Goal: Transaction & Acquisition: Purchase product/service

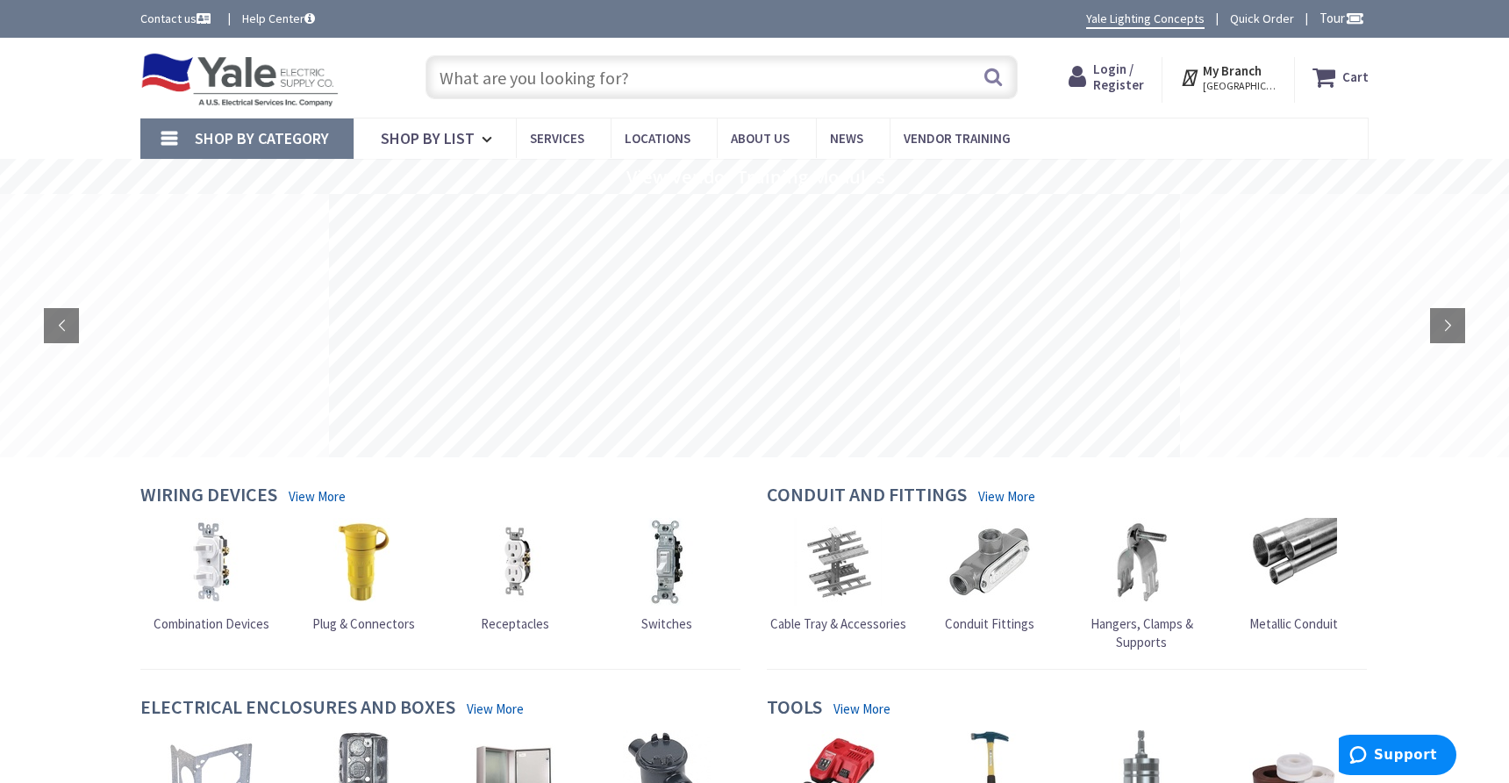
click at [639, 85] on input "text" at bounding box center [722, 77] width 592 height 44
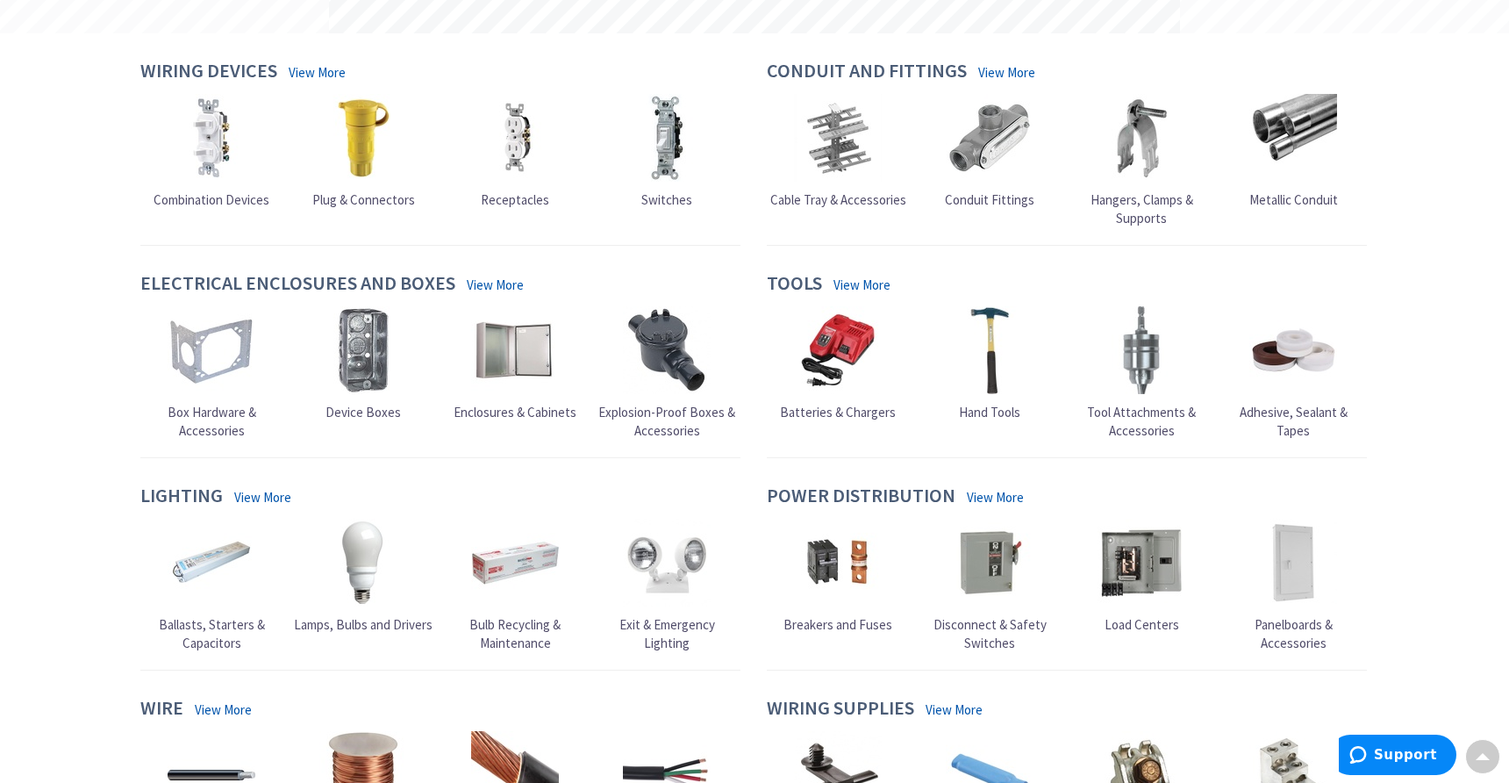
scroll to position [439, 0]
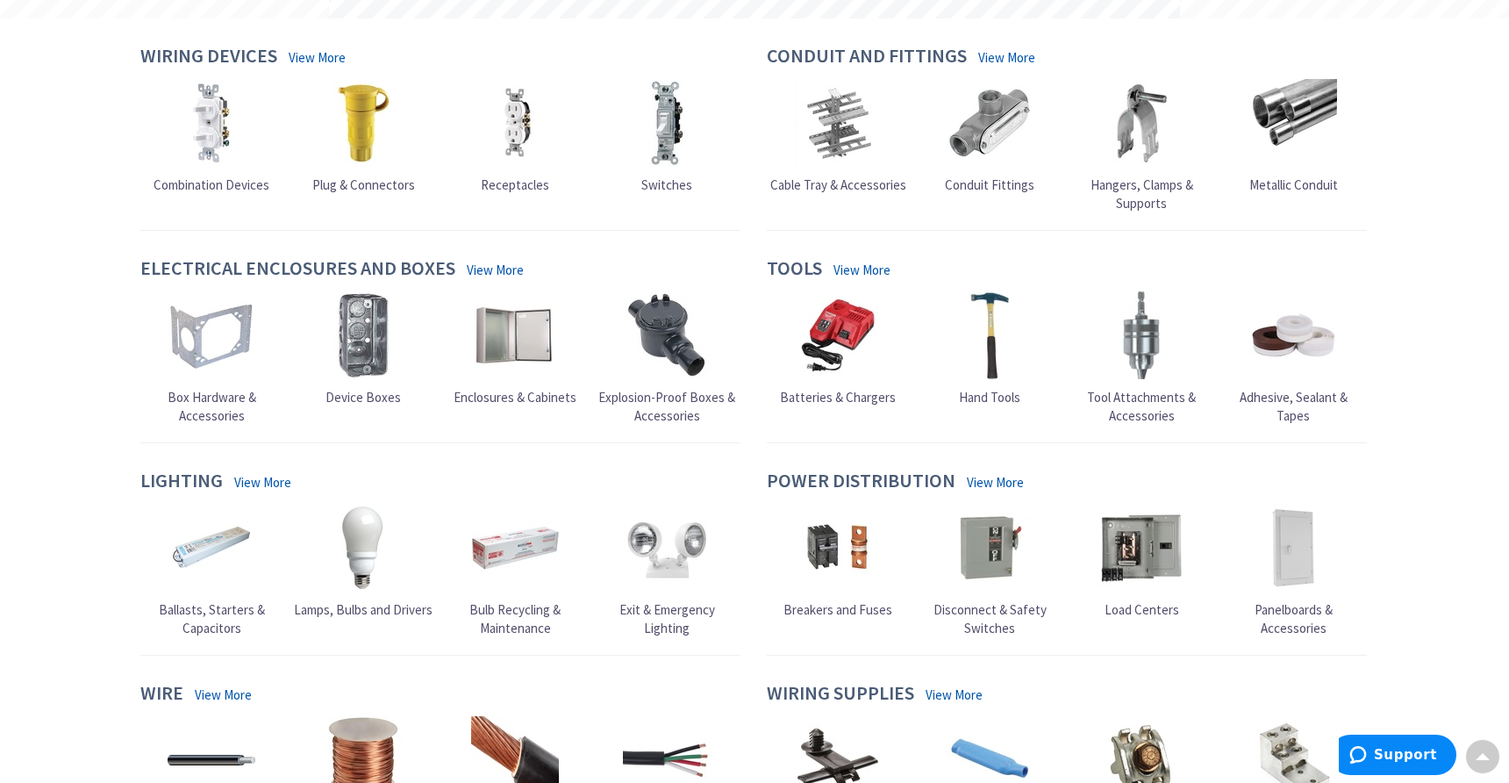
click at [830, 607] on span "Breakers and Fuses" at bounding box center [838, 609] width 109 height 17
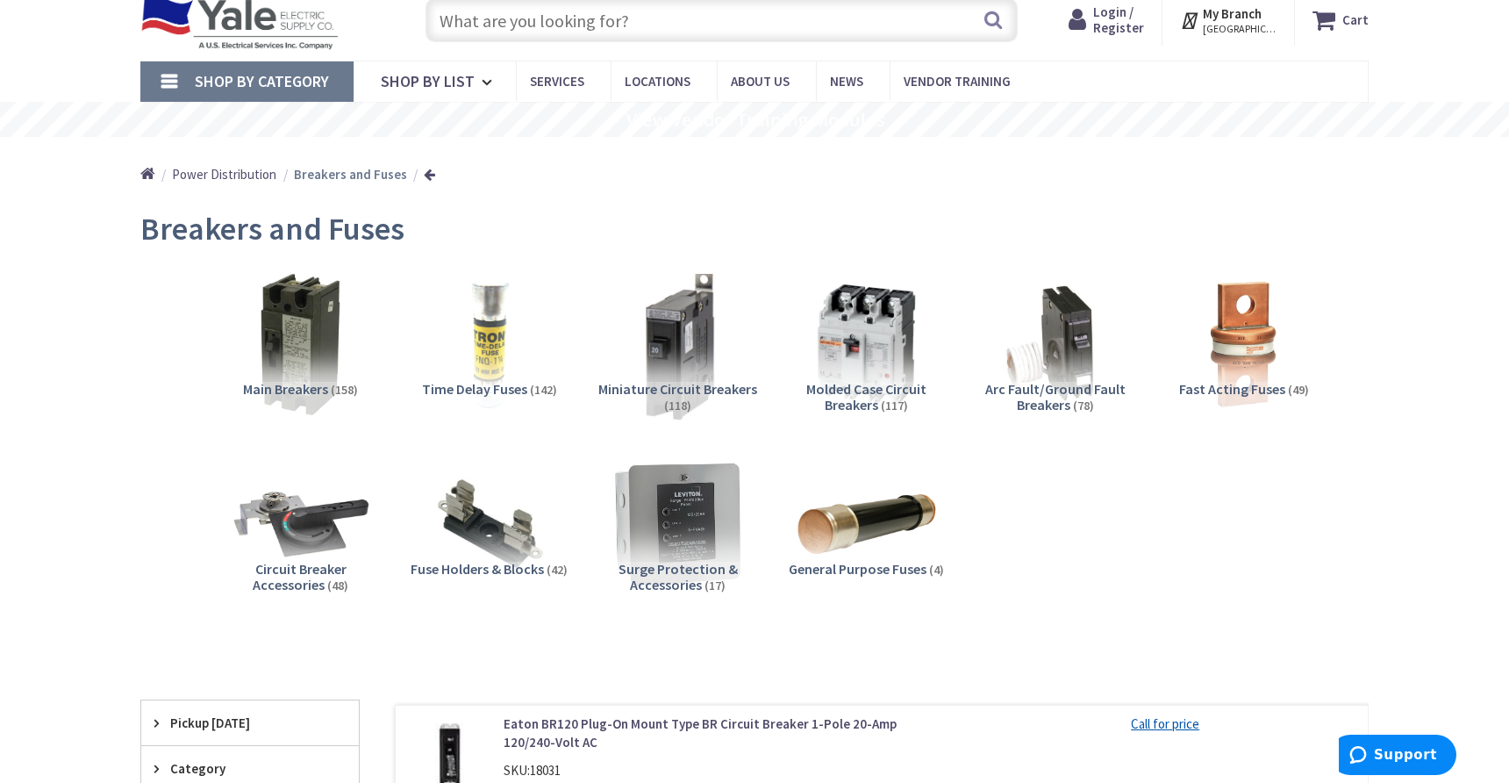
scroll to position [88, 0]
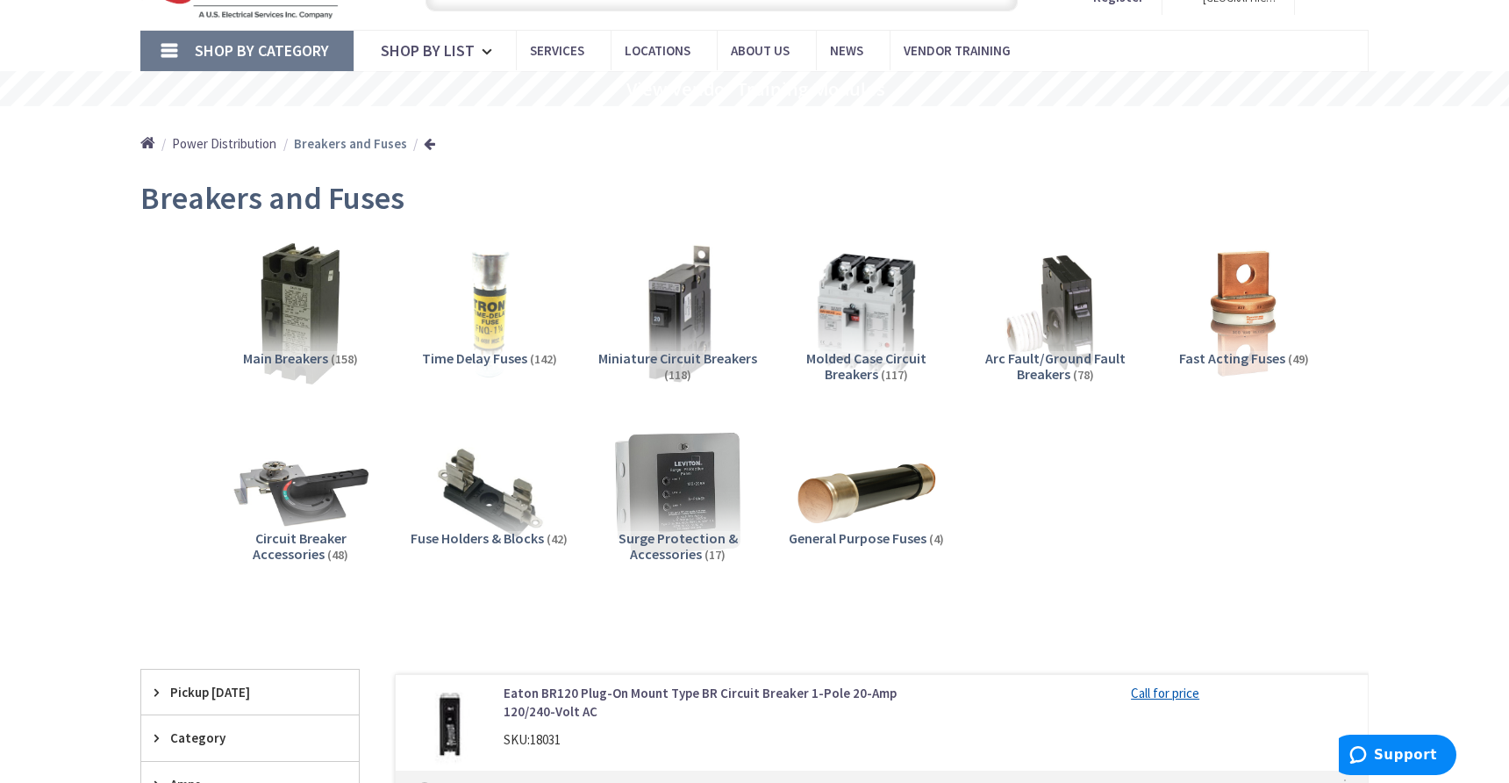
click at [285, 355] on span "Main Breakers" at bounding box center [285, 358] width 85 height 18
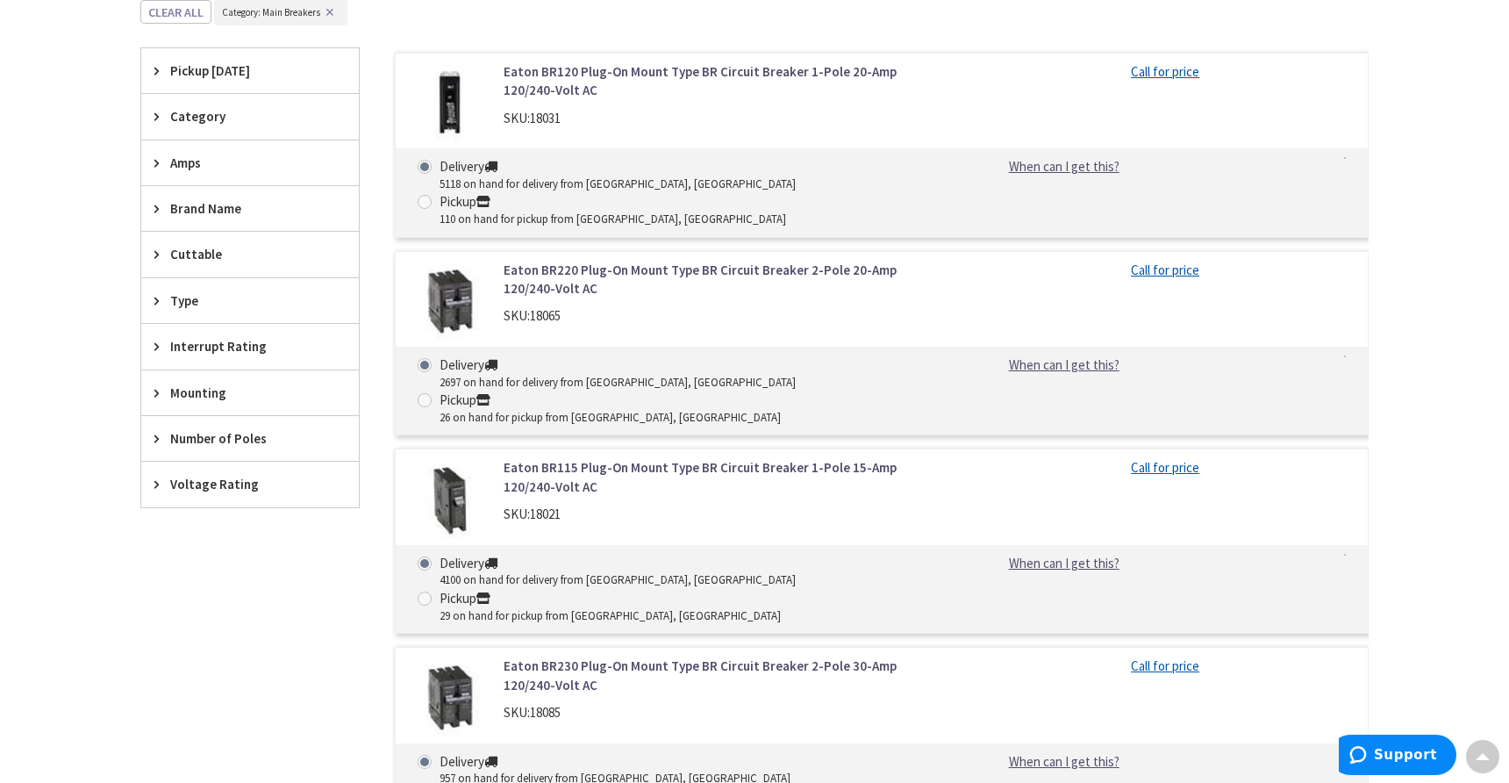
scroll to position [813, 0]
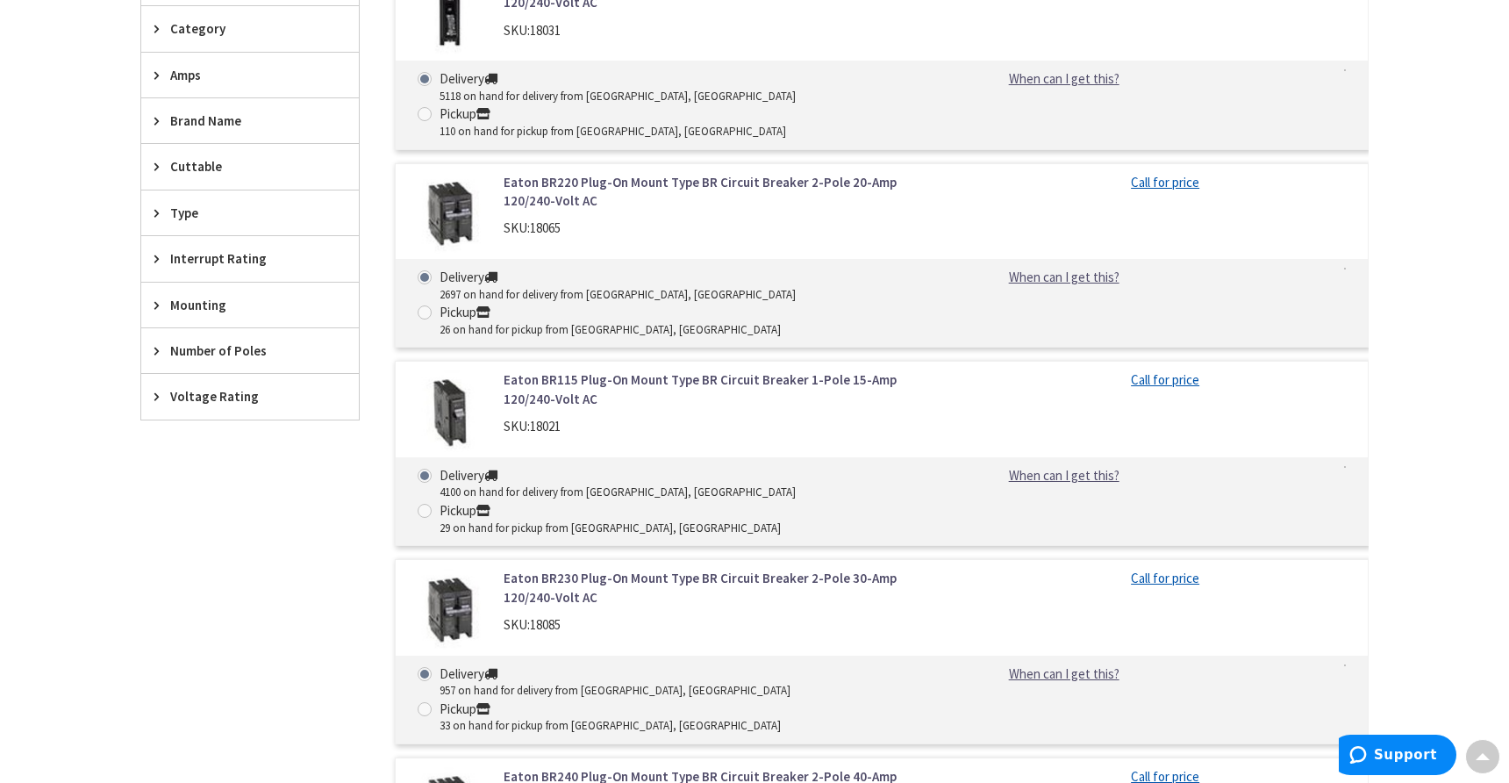
click at [233, 341] on span "Number of Poles" at bounding box center [241, 350] width 143 height 18
click at [210, 348] on span "Number of Poles" at bounding box center [241, 350] width 143 height 18
click at [211, 78] on span "Amps" at bounding box center [241, 75] width 143 height 18
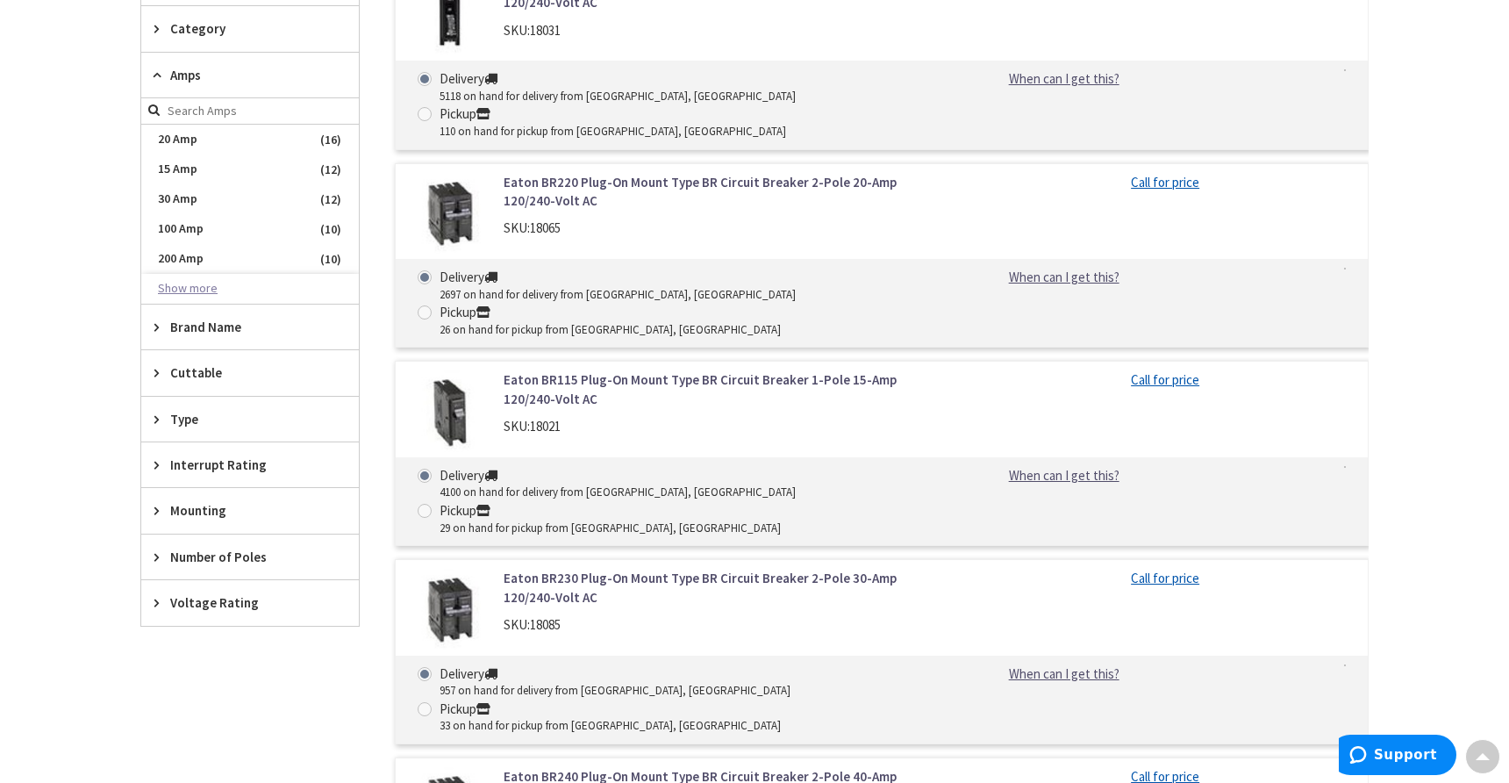
click at [198, 283] on button "Show more" at bounding box center [250, 289] width 218 height 30
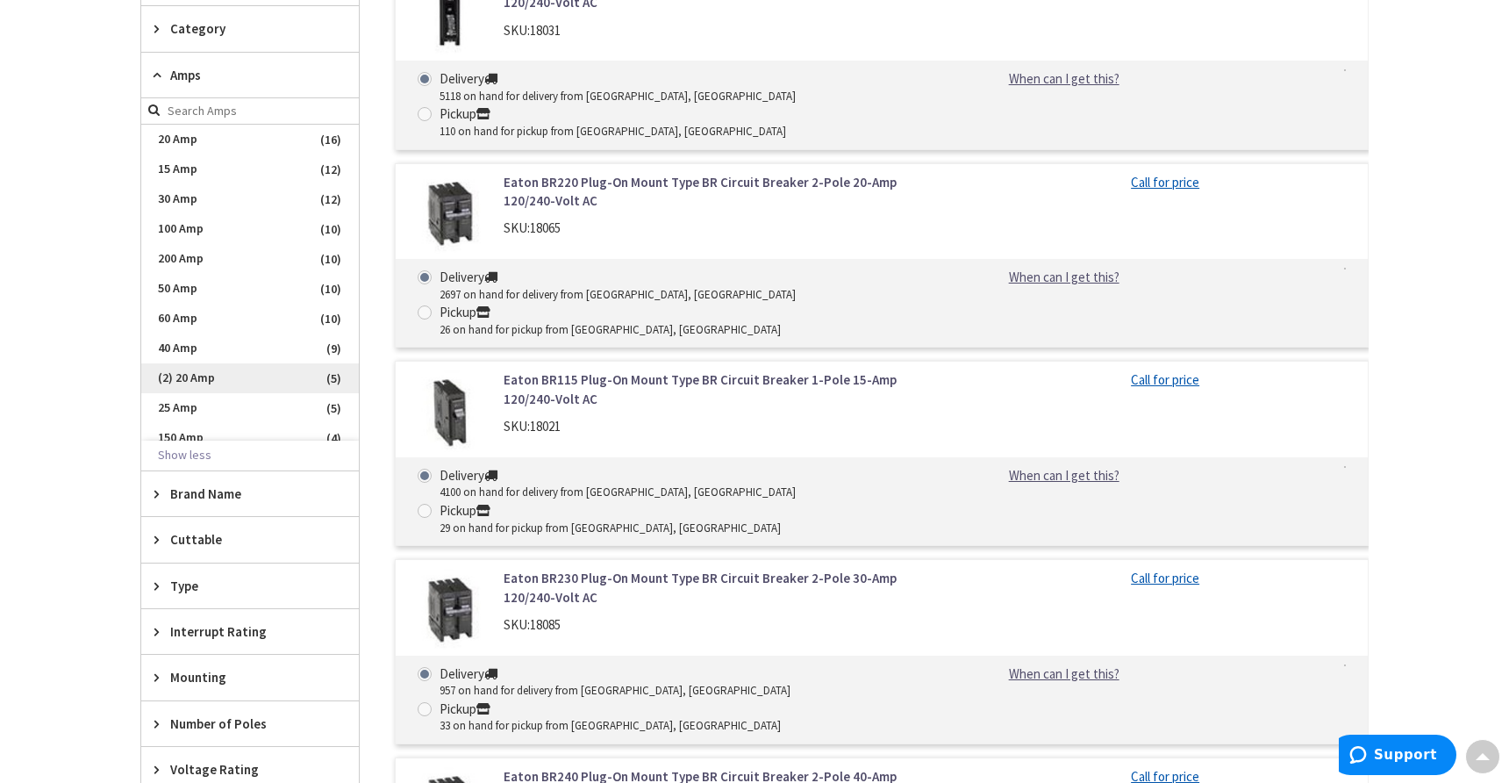
click at [208, 376] on span "(2) 20 Amp" at bounding box center [250, 378] width 218 height 30
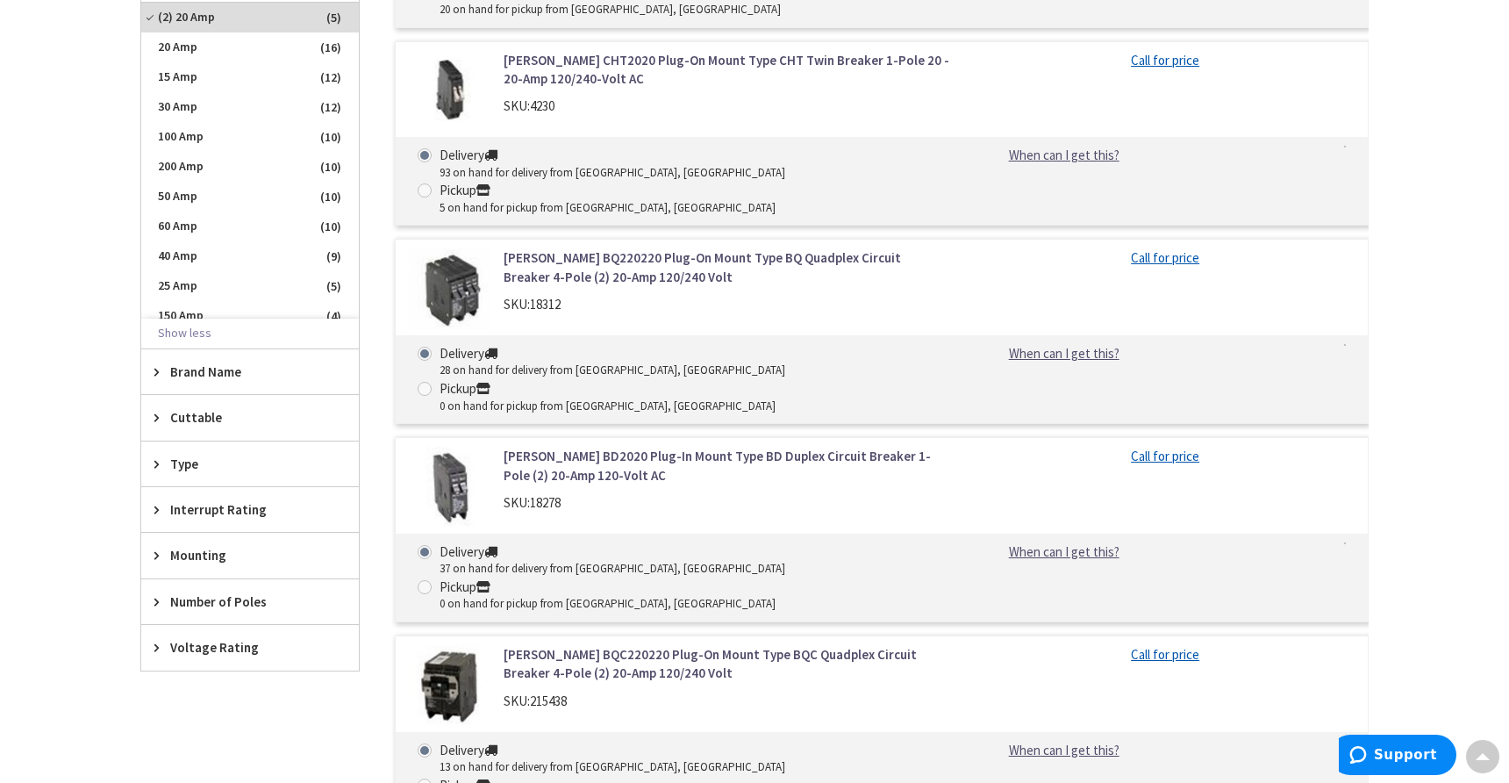
scroll to position [720, 0]
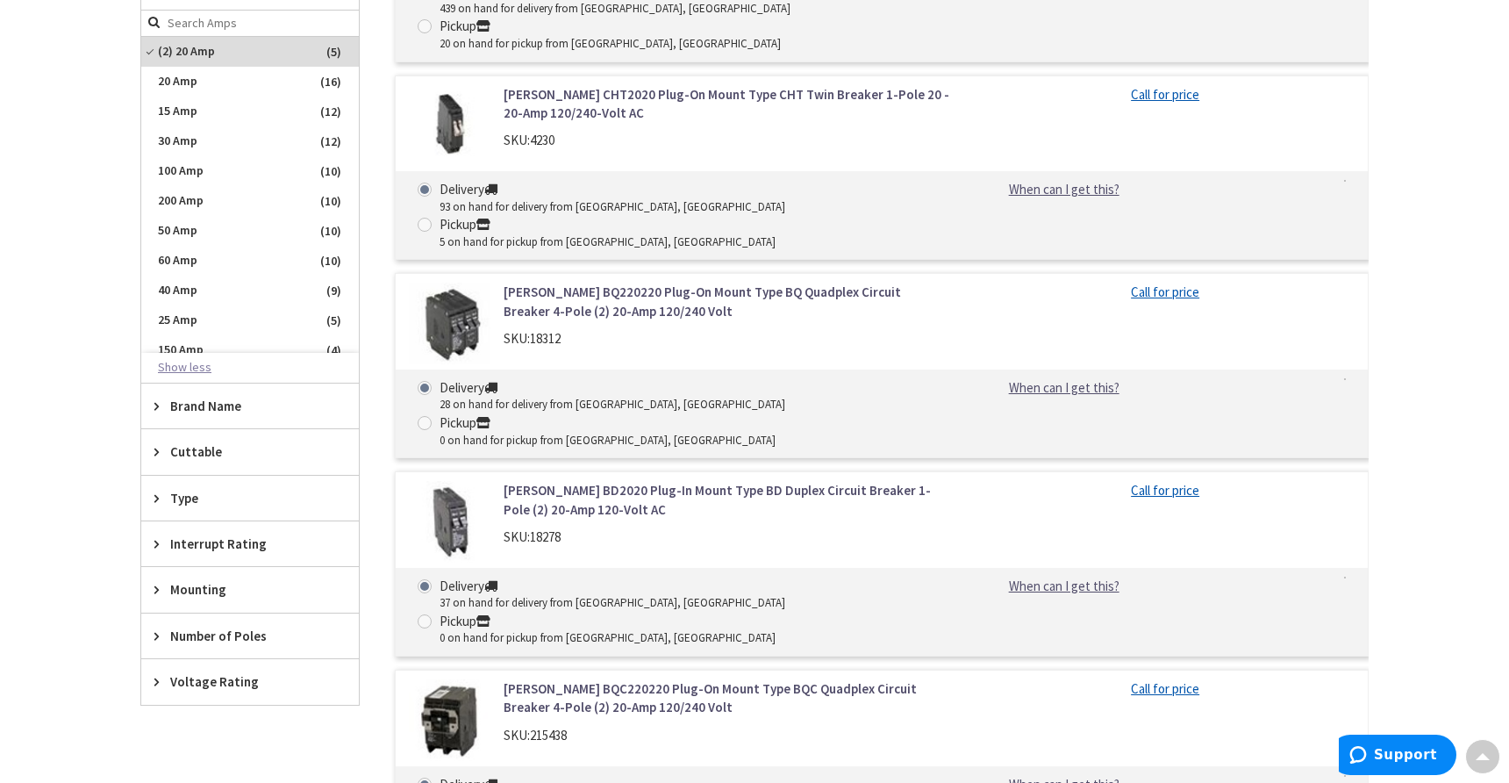
click at [176, 365] on button "Show less" at bounding box center [250, 368] width 218 height 30
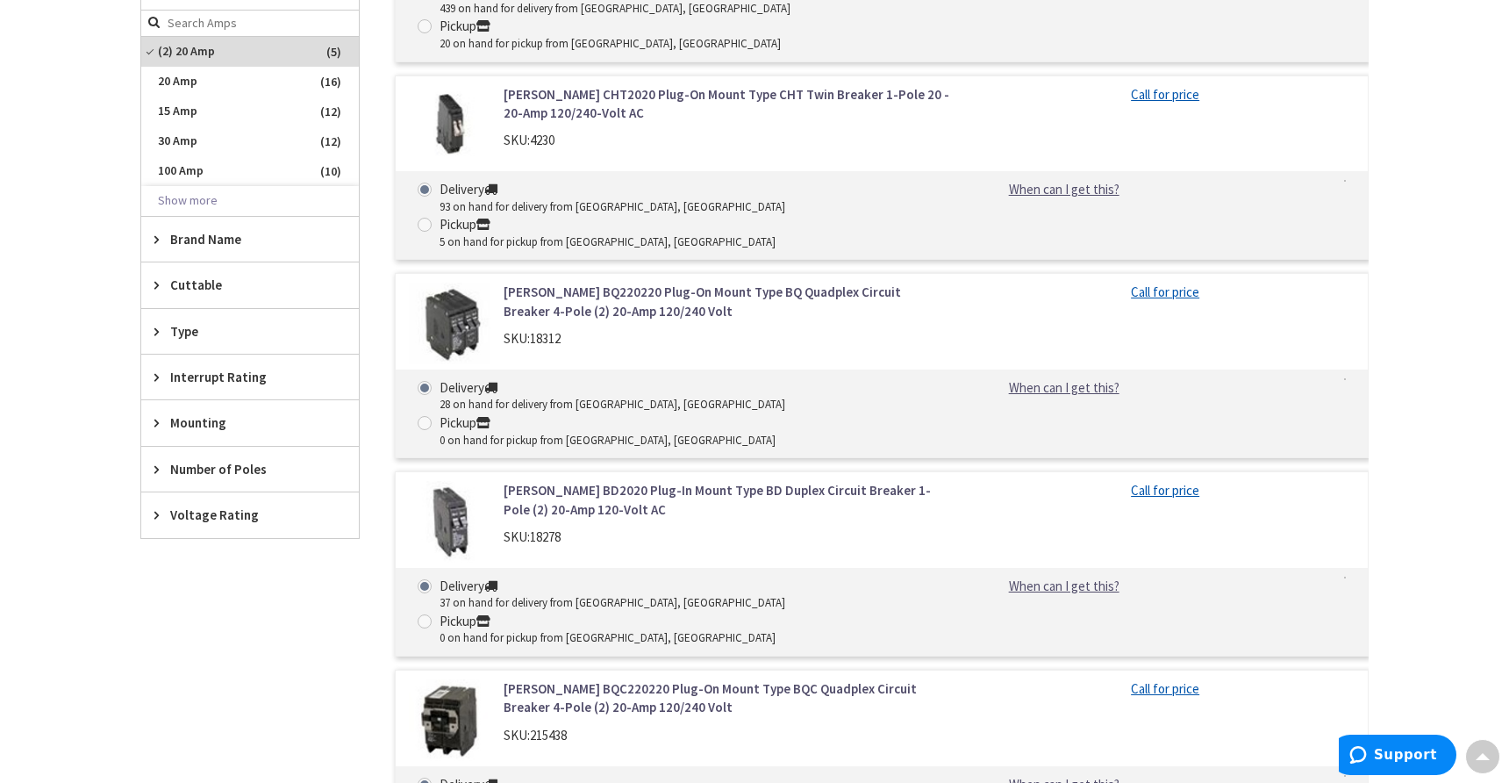
click at [181, 334] on span "Type" at bounding box center [241, 331] width 143 height 18
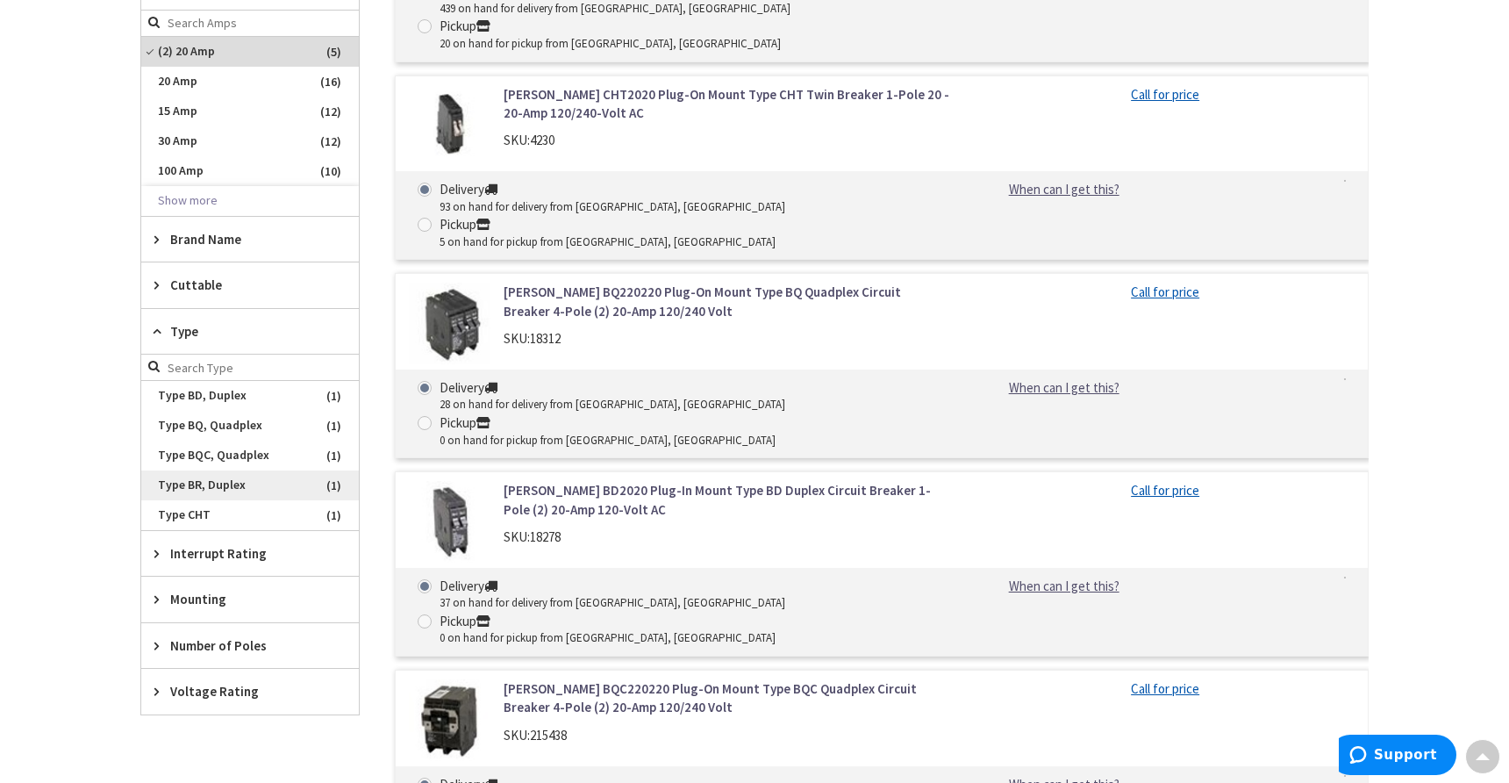
click at [196, 486] on span "Type BR, Duplex" at bounding box center [250, 485] width 218 height 30
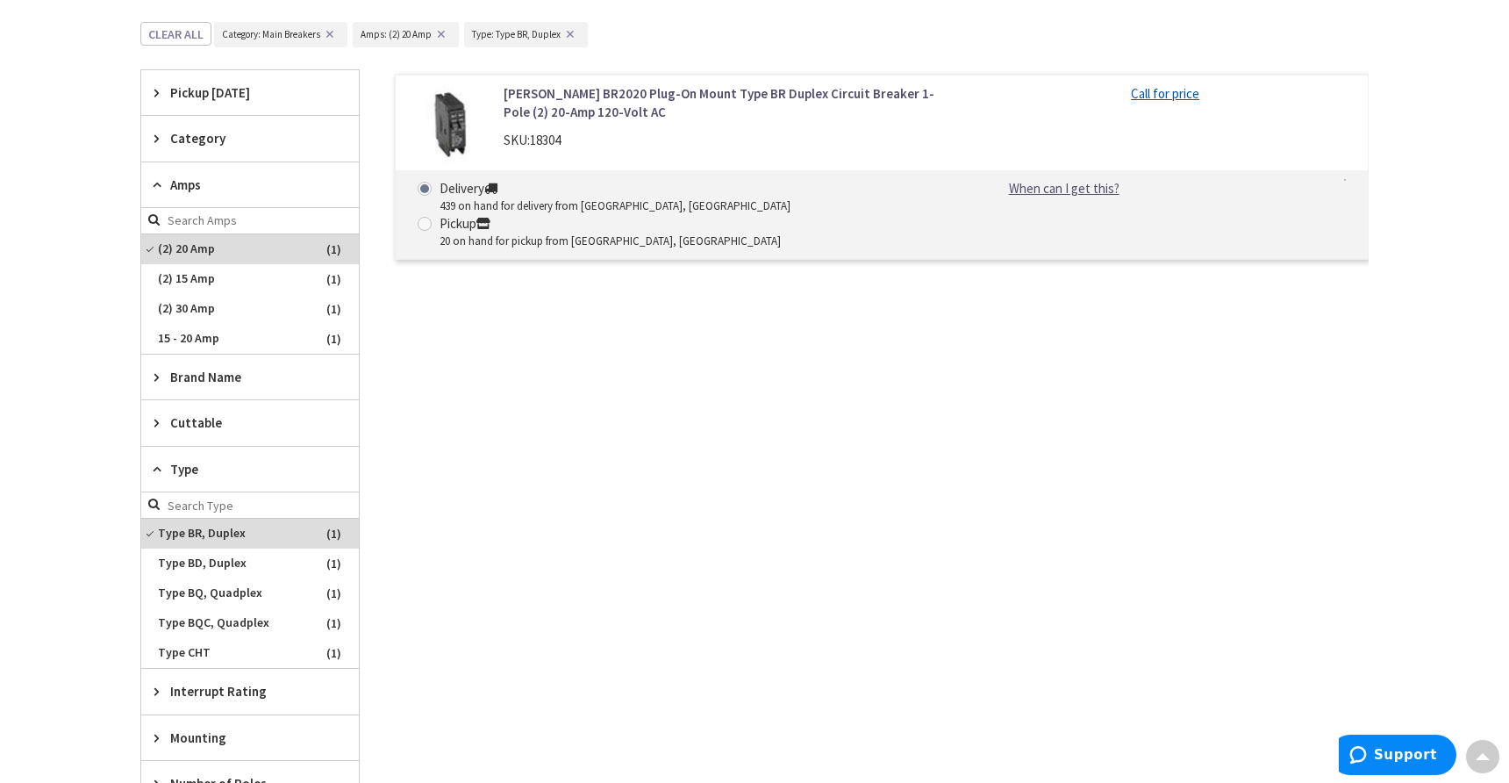
scroll to position [545, 0]
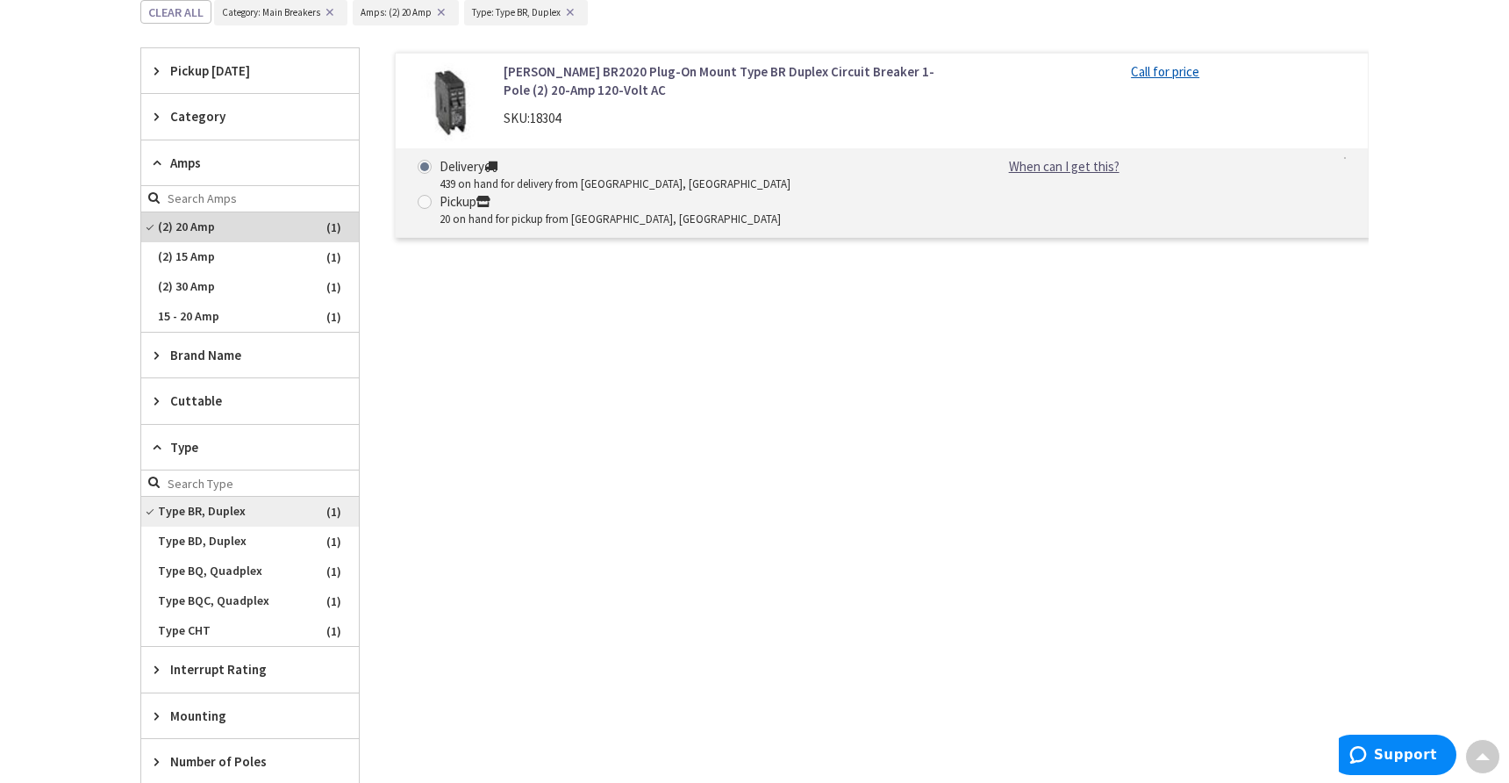
click at [190, 514] on span "Type BR, Duplex" at bounding box center [250, 512] width 218 height 30
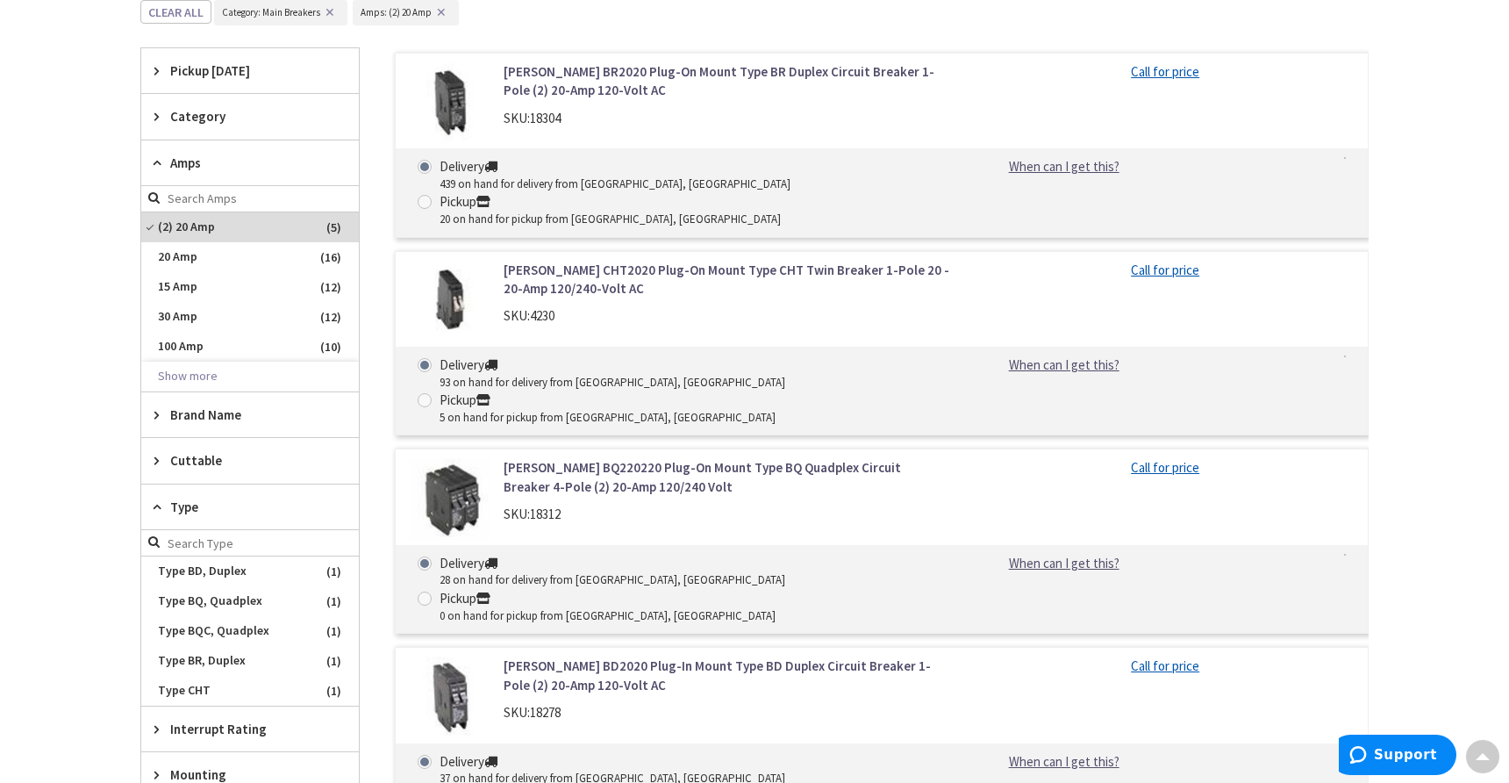
click at [576, 458] on link "Eaton BQ220220 Plug-On Mount Type BQ Quadplex Circuit Breaker 4-Pole (2) 20-Amp…" at bounding box center [727, 477] width 447 height 38
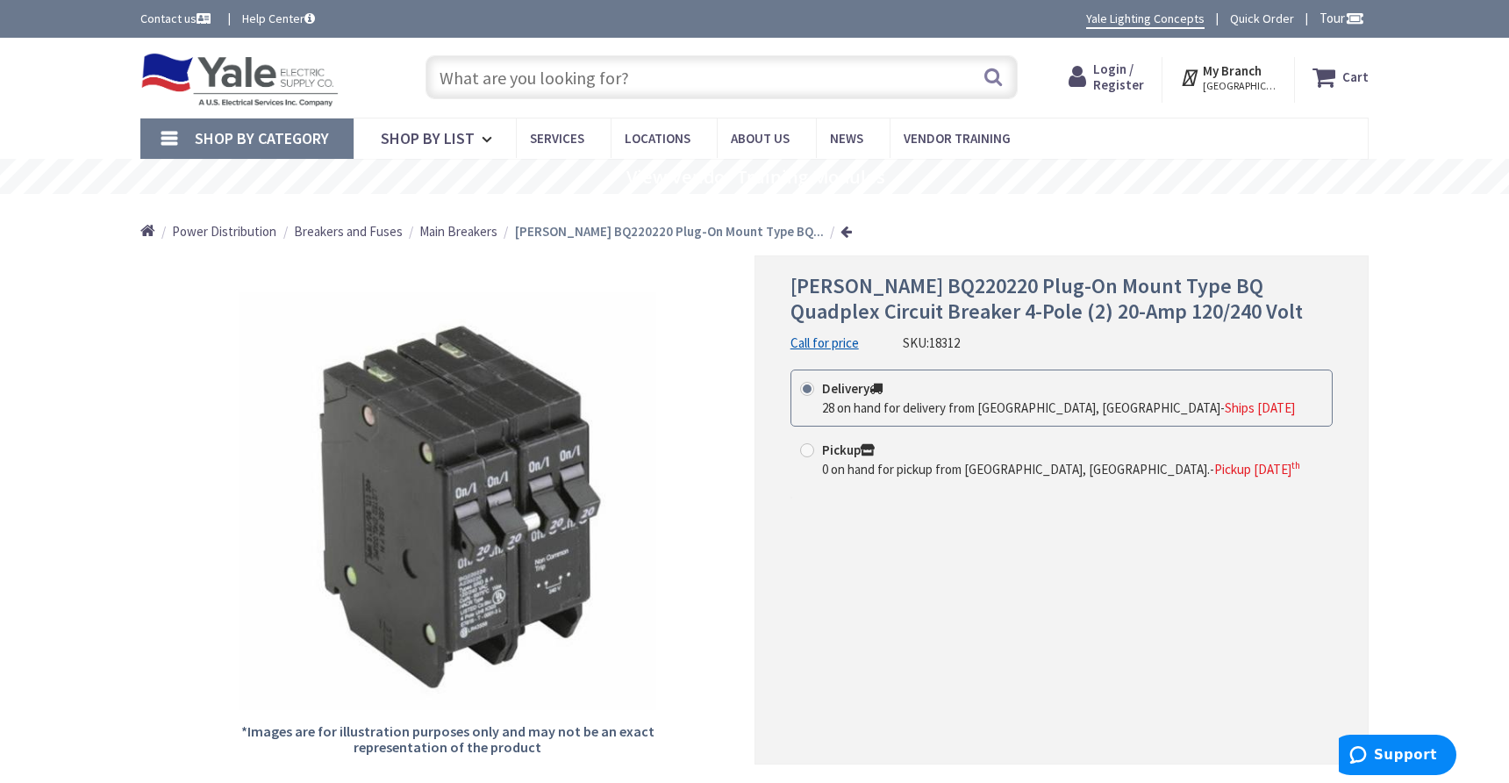
click at [1126, 88] on span "Login / Register" at bounding box center [1118, 77] width 51 height 32
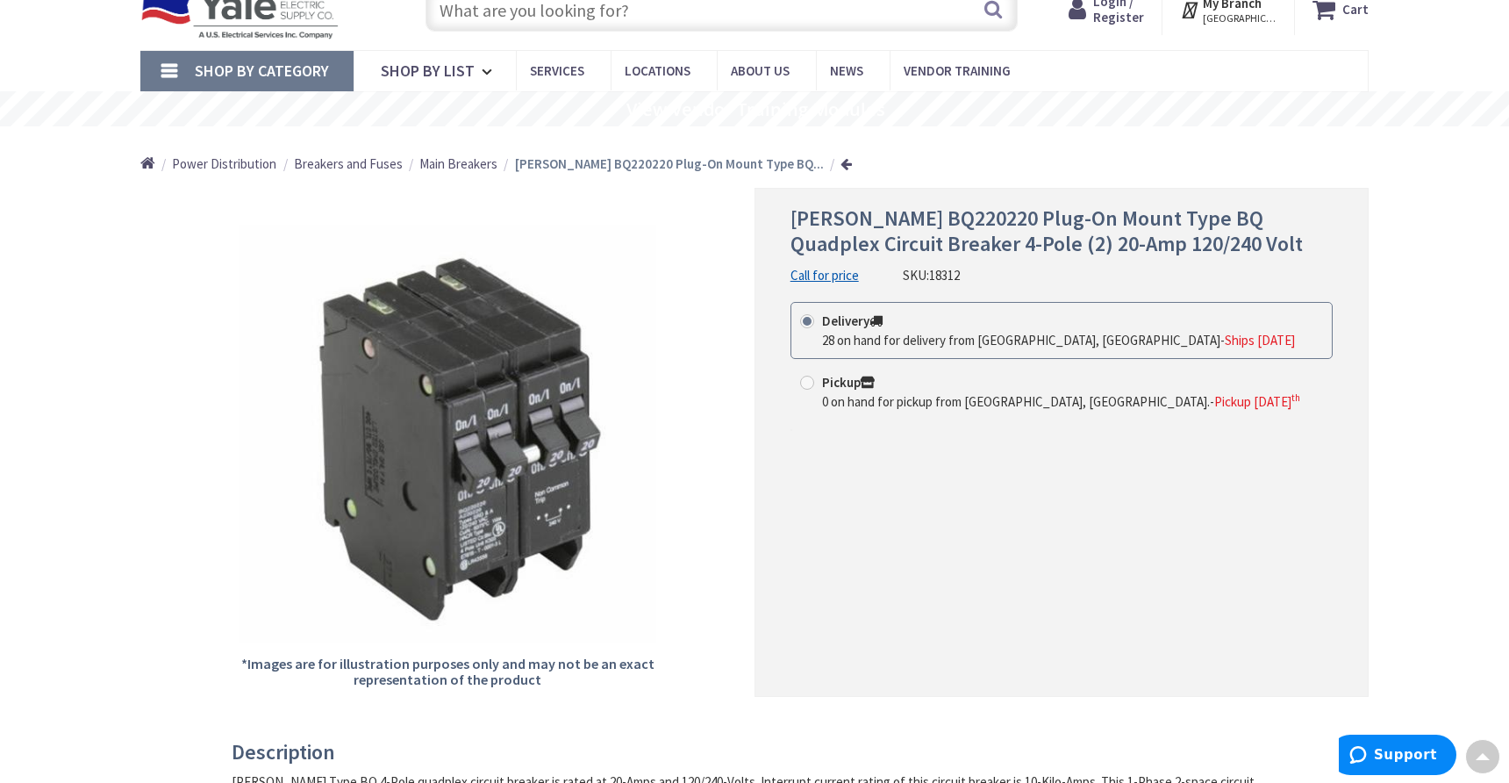
scroll to position [62, 0]
